Goal: Task Accomplishment & Management: Manage account settings

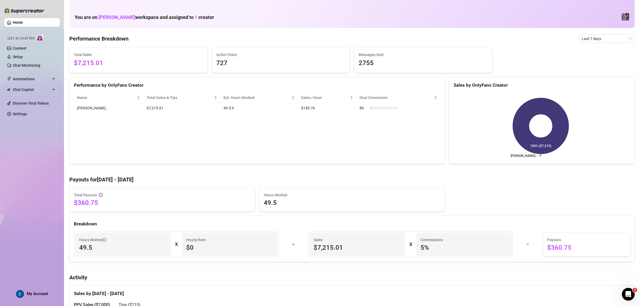
scroll to position [40, 0]
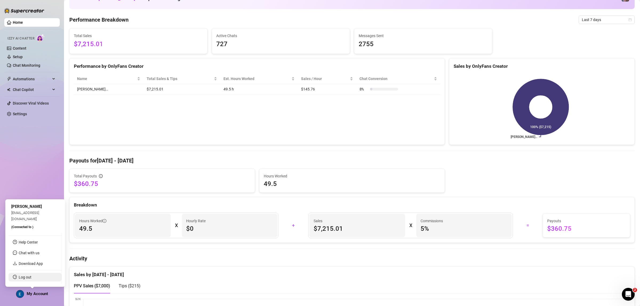
click at [31, 277] on link "Log out" at bounding box center [25, 277] width 13 height 4
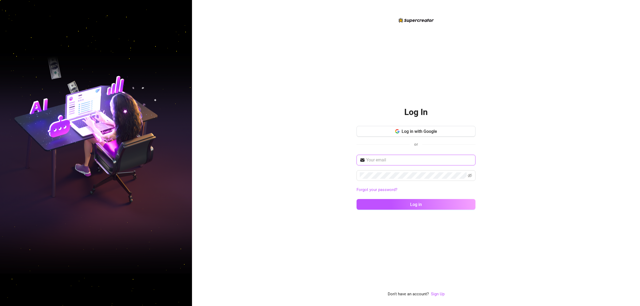
click at [396, 161] on input "text" at bounding box center [419, 160] width 106 height 6
type input "[EMAIL_ADDRESS][DOMAIN_NAME]"
click at [357, 199] on button "Log in" at bounding box center [416, 204] width 119 height 11
